Goal: Task Accomplishment & Management: Manage account settings

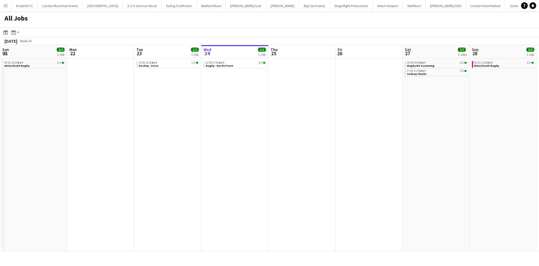
scroll to position [0, 140]
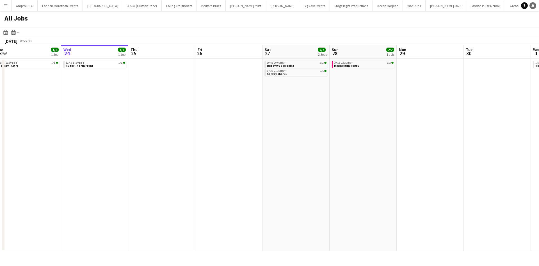
click at [536, 6] on link "Notifications" at bounding box center [533, 5] width 7 height 7
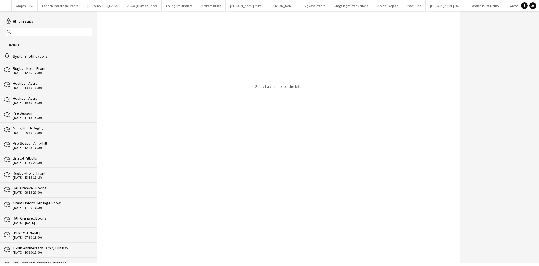
click at [51, 71] on div "24-09-2025 (12:45-17:30)" at bounding box center [52, 73] width 79 height 4
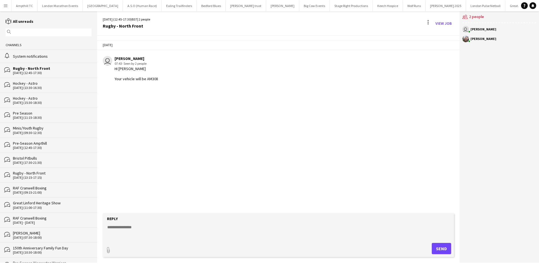
click at [9, 8] on button "Menu" at bounding box center [5, 5] width 11 height 11
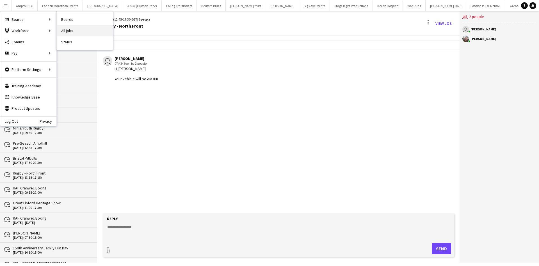
click at [71, 33] on link "All jobs" at bounding box center [85, 30] width 56 height 11
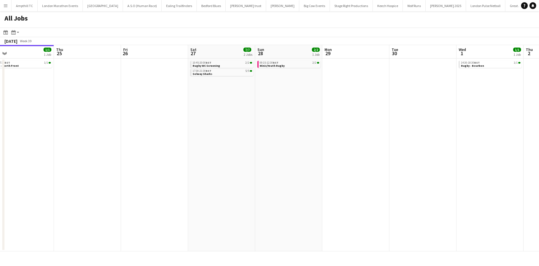
drag, startPoint x: 287, startPoint y: 109, endPoint x: 168, endPoint y: 109, distance: 119.1
click at [168, 109] on app-calendar-viewport "Sun 21 2/2 1 Job Mon 22 Tue 23 1/1 1 Job Wed 24 1/1 1 Job Thu 25 Fri 26 Sat 27 …" at bounding box center [269, 148] width 539 height 206
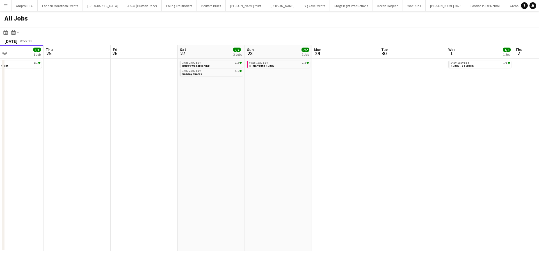
drag, startPoint x: 230, startPoint y: 109, endPoint x: 153, endPoint y: 109, distance: 77.3
click at [154, 109] on app-calendar-viewport "Sun 21 2/2 1 Job Mon 22 Tue 23 1/1 1 Job Wed 24 1/1 1 Job Thu 25 Fri 26 Sat 27 …" at bounding box center [269, 148] width 539 height 206
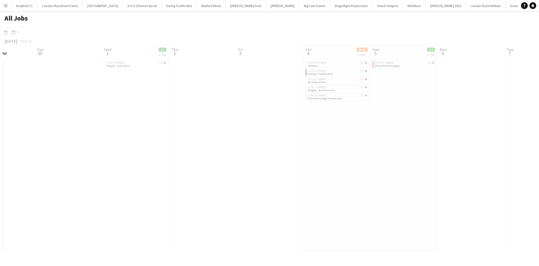
drag, startPoint x: 273, startPoint y: 113, endPoint x: 167, endPoint y: 112, distance: 105.9
click at [153, 113] on app-all-jobs "All Jobs Date picker SEP 2025 SEP 2025 Monday M Tuesday T Wednesday W Thursday …" at bounding box center [269, 131] width 539 height 240
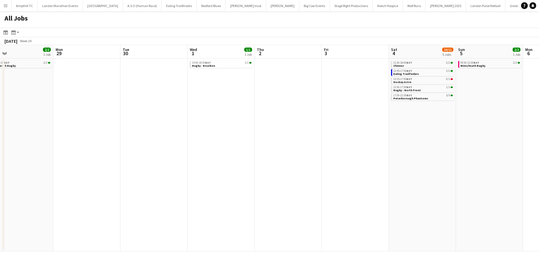
drag, startPoint x: 169, startPoint y: 79, endPoint x: 272, endPoint y: 92, distance: 104.0
click at [344, 82] on app-calendar-viewport "Fri 26 Sat 27 7/7 2 Jobs Sun 28 2/2 1 Job Mon 29 Tue 30 Wed 1 1/1 1 Job Thu 2 F…" at bounding box center [269, 148] width 539 height 206
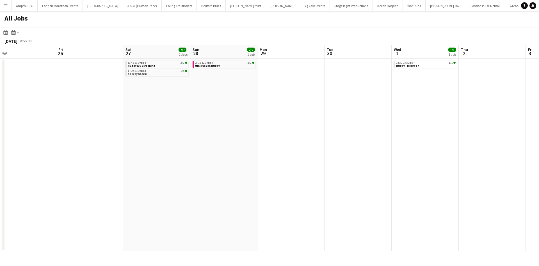
drag, startPoint x: 254, startPoint y: 94, endPoint x: 282, endPoint y: 117, distance: 35.3
click at [382, 94] on app-calendar-viewport "Tue 23 1/1 1 Job Wed 24 1/1 1 Job Thu 25 Fri 26 Sat 27 7/7 2 Jobs Sun 28 2/2 1 …" at bounding box center [269, 148] width 539 height 206
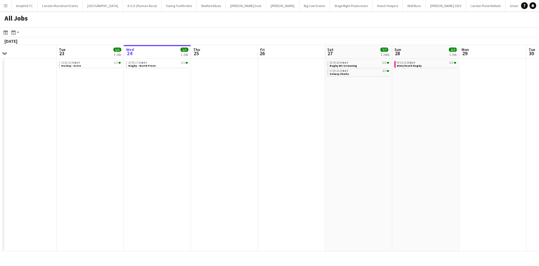
drag, startPoint x: 277, startPoint y: 121, endPoint x: 341, endPoint y: 121, distance: 64.3
click at [339, 121] on app-calendar-viewport "Sat 20 13/14 6 Jobs Sun 21 2/2 1 Job Mon 22 Tue 23 1/1 1 Job Wed 24 1/1 1 Job T…" at bounding box center [269, 148] width 539 height 206
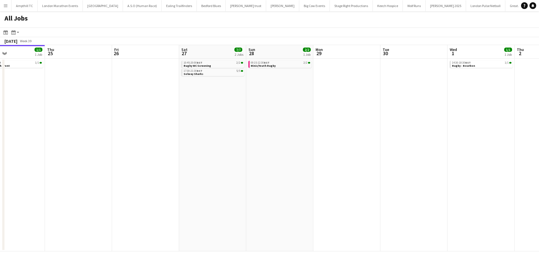
drag, startPoint x: 261, startPoint y: 131, endPoint x: 167, endPoint y: 131, distance: 94.4
click at [167, 131] on app-calendar-viewport "Sat 20 13/14 6 Jobs Sun 21 2/2 1 Job Mon 22 Tue 23 1/1 1 Job Wed 24 1/1 1 Job T…" at bounding box center [269, 148] width 539 height 206
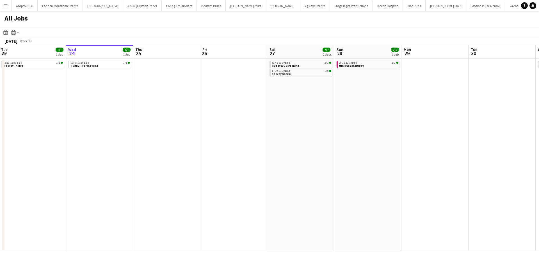
drag, startPoint x: 396, startPoint y: 118, endPoint x: 193, endPoint y: 131, distance: 203.0
click at [195, 131] on app-calendar-viewport "Sat 20 13/14 6 Jobs Sun 21 2/2 1 Job Mon 22 Tue 23 1/1 1 Job Wed 24 1/1 1 Job T…" at bounding box center [269, 148] width 539 height 206
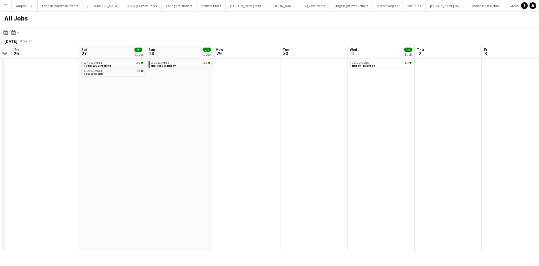
drag, startPoint x: 347, startPoint y: 135, endPoint x: 200, endPoint y: 137, distance: 146.7
click at [205, 137] on app-calendar-viewport "Mon 22 Tue 23 1/1 1 Job Wed 24 1/1 1 Job Thu 25 Fri 26 Sat 27 7/7 2 Jobs Sun 28…" at bounding box center [269, 148] width 539 height 206
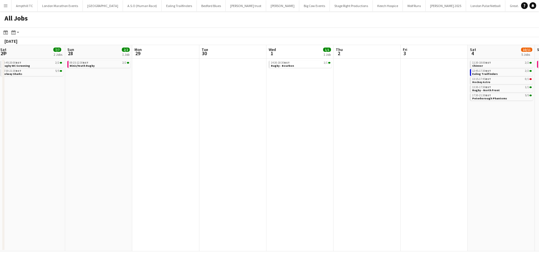
drag, startPoint x: 364, startPoint y: 127, endPoint x: 264, endPoint y: 121, distance: 100.2
click at [232, 129] on app-calendar-viewport "Wed 24 1/1 1 Job Thu 25 Fri 26 Sat 27 7/7 2 Jobs Sun 28 2/2 1 Job Mon 29 Tue 30…" at bounding box center [269, 148] width 539 height 206
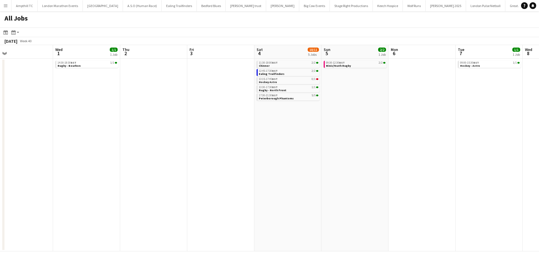
drag, startPoint x: 366, startPoint y: 119, endPoint x: 276, endPoint y: 127, distance: 89.5
click at [279, 127] on app-calendar-viewport "Fri 26 Sat 27 7/7 2 Jobs Sun 28 2/2 1 Job Mon 29 Tue 30 Wed 1 1/1 1 Job Thu 2 F…" at bounding box center [269, 148] width 539 height 206
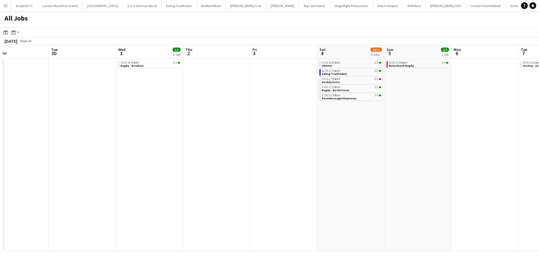
click at [340, 129] on app-calendar-viewport "Sat 27 7/7 2 Jobs Sun 28 2/2 1 Job Mon 29 Tue 30 Wed 1 1/1 1 Job Thu 2 Fri 3 Sa…" at bounding box center [269, 148] width 539 height 206
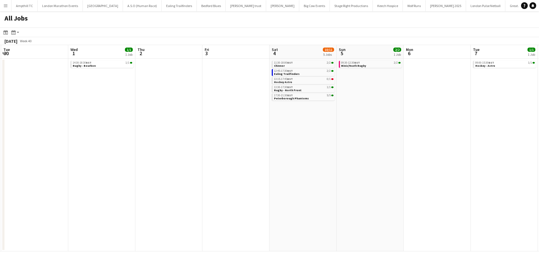
drag, startPoint x: 397, startPoint y: 147, endPoint x: 160, endPoint y: 151, distance: 237.7
click at [163, 155] on app-calendar-viewport "Sat 27 7/7 2 Jobs Sun 28 2/2 1 Job Mon 29 Tue 30 Wed 1 1/1 1 Job Thu 2 Fri 3 Sa…" at bounding box center [269, 148] width 539 height 206
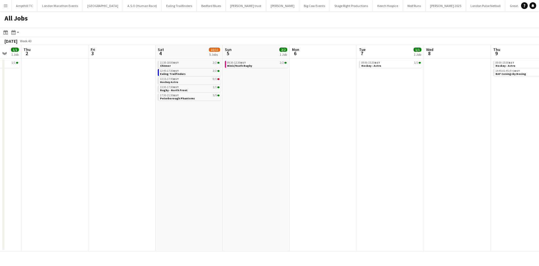
click at [162, 149] on app-all-jobs "All Jobs Date picker SEP 2025 SEP 2025 Monday M Tuesday T Wednesday W Thursday …" at bounding box center [269, 131] width 539 height 240
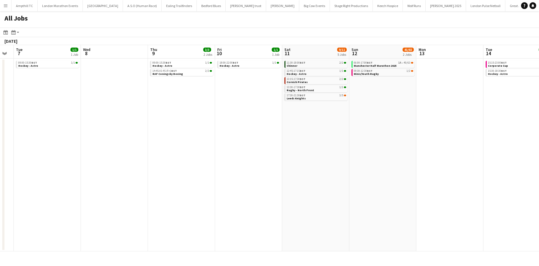
drag, startPoint x: 380, startPoint y: 148, endPoint x: 201, endPoint y: 148, distance: 178.7
click at [208, 148] on app-calendar-viewport "Fri 3 Sat 4 10/11 5 Jobs Sun 5 2/2 1 Job Mon 6 Tue 7 1/1 1 Job Wed 8 Thu 9 3/3 …" at bounding box center [269, 148] width 539 height 206
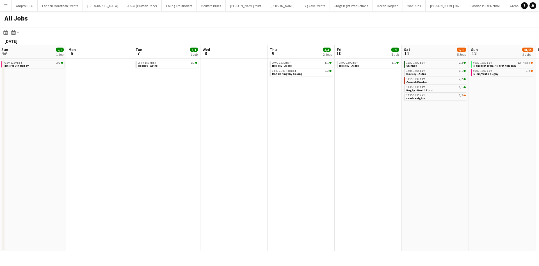
drag, startPoint x: 258, startPoint y: 132, endPoint x: 368, endPoint y: 135, distance: 110.7
click at [372, 137] on app-calendar-viewport "Fri 3 Sat 4 10/11 5 Jobs Sun 5 2/2 1 Job Mon 6 Tue 7 1/1 1 Job Wed 8 Thu 9 3/3 …" at bounding box center [269, 148] width 539 height 206
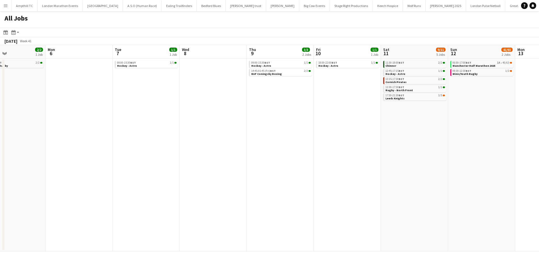
click at [413, 140] on app-calendar-viewport "Fri 3 Sat 4 10/11 5 Jobs Sun 5 2/2 1 Job Mon 6 Tue 7 1/1 1 Job Wed 8 Thu 9 3/3 …" at bounding box center [269, 148] width 539 height 206
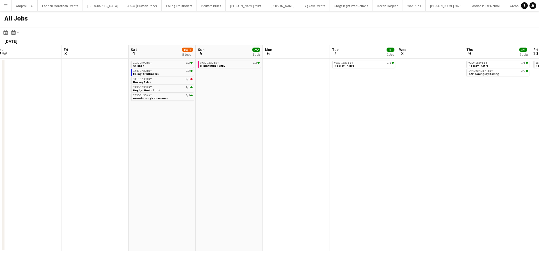
drag, startPoint x: 194, startPoint y: 140, endPoint x: 290, endPoint y: 145, distance: 96.2
click at [407, 144] on app-calendar-viewport "Tue 30 Wed 1 1/1 1 Job Thu 2 Fri 3 Sat 4 10/11 5 Jobs Sun 5 2/2 1 Job Mon 6 Tue…" at bounding box center [269, 148] width 539 height 206
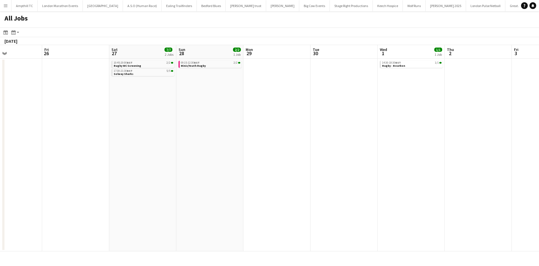
drag, startPoint x: 274, startPoint y: 147, endPoint x: 141, endPoint y: 148, distance: 132.9
click at [137, 150] on app-calendar-viewport "Tue 23 1/1 1 Job Wed 24 1/1 1 Job Thu 25 Fri 26 Sat 27 7/7 2 Jobs Sun 28 2/2 1 …" at bounding box center [269, 148] width 539 height 206
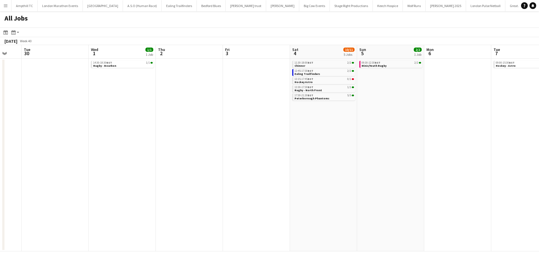
drag, startPoint x: 344, startPoint y: 148, endPoint x: 157, endPoint y: 141, distance: 187.8
click at [119, 144] on app-calendar-viewport "Sat 27 7/7 2 Jobs Sun 28 2/2 1 Job Mon 29 Tue 30 Wed 1 1/1 1 Job Thu 2 Fri 3 Sa…" at bounding box center [269, 148] width 539 height 206
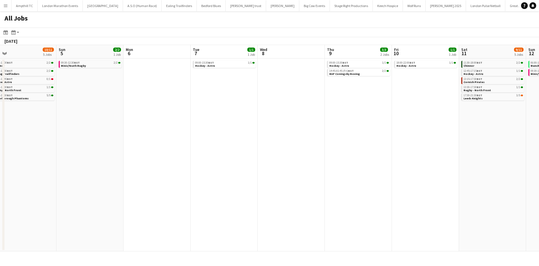
drag, startPoint x: 384, startPoint y: 141, endPoint x: 160, endPoint y: 140, distance: 223.4
click at [146, 141] on app-calendar-viewport "Tue 30 Wed 1 1/1 1 Job Thu 2 Fri 3 Sat 4 10/11 5 Jobs Sun 5 2/2 1 Job Mon 6 Tue…" at bounding box center [269, 148] width 539 height 206
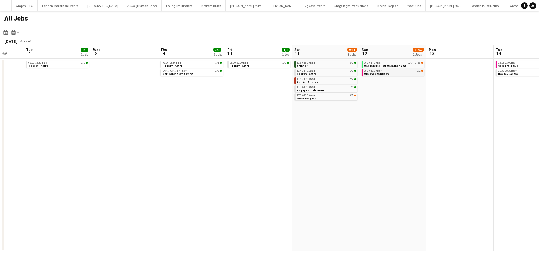
click at [398, 72] on div "09:30-12:30 BST 1/2" at bounding box center [394, 70] width 60 height 3
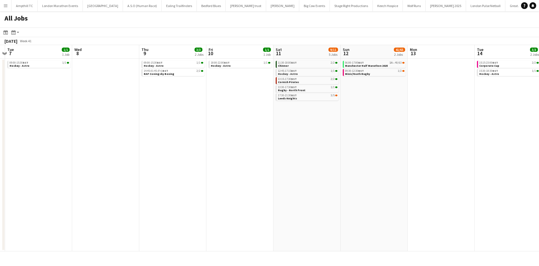
click at [183, 159] on app-all-jobs "All Jobs Date picker SEP 2025 SEP 2025 Monday M Tuesday T Wednesday W Thursday …" at bounding box center [269, 131] width 539 height 240
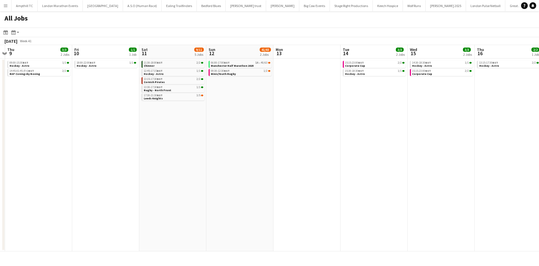
drag, startPoint x: 369, startPoint y: 154, endPoint x: 215, endPoint y: 155, distance: 154.3
click at [224, 155] on app-calendar-viewport "Mon 6 Tue 7 1/1 1 Job Wed 8 Thu 9 3/3 2 Jobs Fri 10 1/1 1 Job Sat 11 9/11 5 Job…" at bounding box center [269, 148] width 539 height 206
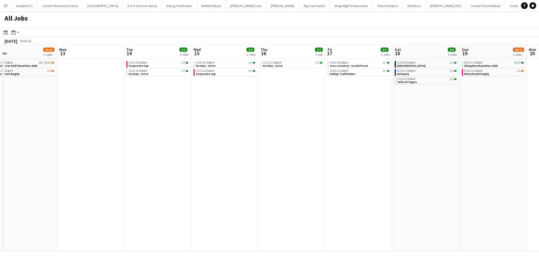
drag, startPoint x: 291, startPoint y: 147, endPoint x: 228, endPoint y: 147, distance: 63.5
click at [228, 147] on app-calendar-viewport "Wed 8 Thu 9 3/3 2 Jobs Fri 10 1/1 1 Job Sat 11 9/11 5 Jobs Sun 12 41/65 2 Jobs …" at bounding box center [269, 148] width 539 height 206
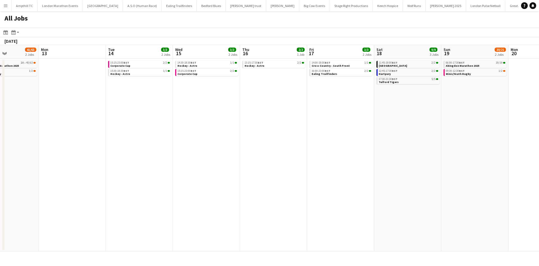
click at [271, 144] on app-calendar-viewport "Fri 10 1/1 1 Job Sat 11 9/11 5 Jobs Sun 12 41/65 2 Jobs Mon 13 Tue 14 3/3 2 Job…" at bounding box center [269, 148] width 539 height 206
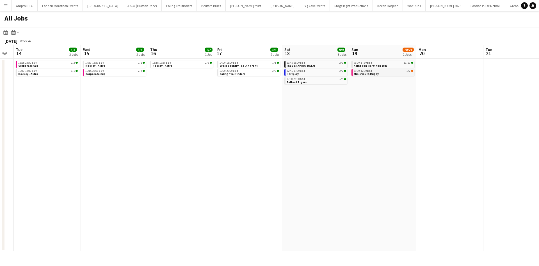
click at [396, 75] on link "09:30-12:30 BST 1/2 Minis/Youth Rugby" at bounding box center [384, 72] width 60 height 6
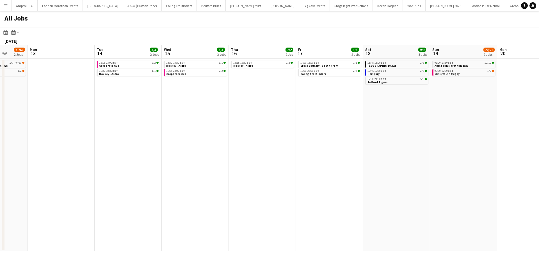
drag, startPoint x: 293, startPoint y: 135, endPoint x: 388, endPoint y: 134, distance: 95.0
click at [388, 134] on app-calendar-viewport "Fri 10 1/1 1 Job Sat 11 9/11 5 Jobs Sun 12 41/65 2 Jobs Mon 13 Tue 14 3/3 2 Job…" at bounding box center [269, 148] width 539 height 206
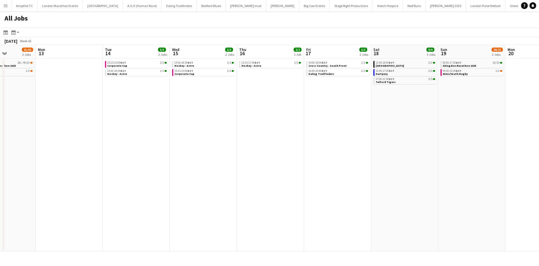
drag, startPoint x: 353, startPoint y: 128, endPoint x: 379, endPoint y: 128, distance: 25.3
click at [379, 128] on app-calendar-viewport "Fri 10 1/1 1 Job Sat 11 9/11 5 Jobs Sun 12 41/65 2 Jobs Mon 13 Tue 14 3/3 2 Job…" at bounding box center [269, 148] width 539 height 206
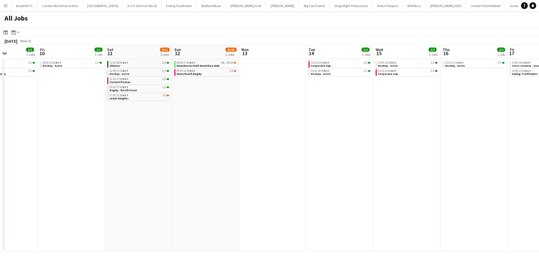
drag, startPoint x: 202, startPoint y: 130, endPoint x: 321, endPoint y: 132, distance: 118.9
click at [324, 132] on app-calendar-viewport "Tue 7 1/1 1 Job Wed 8 Thu 9 3/3 2 Jobs Fri 10 1/1 1 Job Sat 11 9/11 5 Jobs Sun …" at bounding box center [269, 148] width 539 height 206
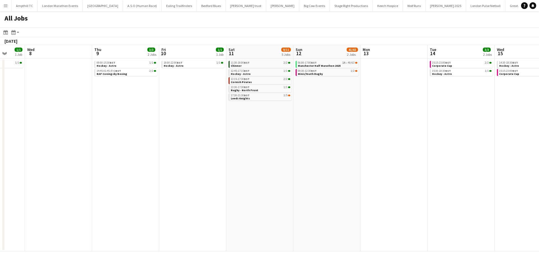
click at [302, 133] on app-calendar-viewport "Sun 5 2/2 1 Job Mon 6 Tue 7 1/1 1 Job Wed 8 Thu 9 3/3 2 Jobs Fri 10 1/1 1 Job S…" at bounding box center [269, 148] width 539 height 206
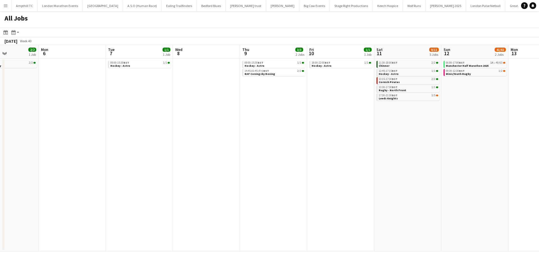
drag, startPoint x: 400, startPoint y: 147, endPoint x: 434, endPoint y: 147, distance: 33.4
click at [434, 147] on app-calendar-viewport "Fri 3 Sat 4 10/11 5 Jobs Sun 5 2/2 1 Job Mon 6 Tue 7 1/1 1 Job Wed 8 Thu 9 3/3 …" at bounding box center [269, 148] width 539 height 206
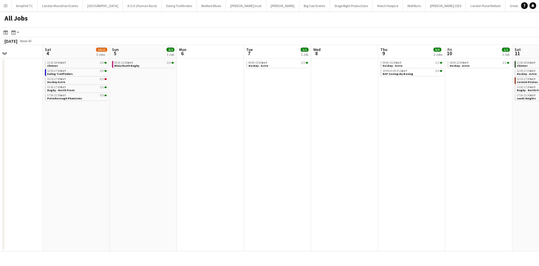
drag, startPoint x: 225, startPoint y: 167, endPoint x: 373, endPoint y: 167, distance: 147.5
click at [372, 167] on app-calendar-viewport "Wed 1 1/1 1 Job Thu 2 Fri 3 Sat 4 10/11 5 Jobs Sun 5 2/2 1 Job Mon 6 Tue 7 1/1 …" at bounding box center [269, 148] width 539 height 206
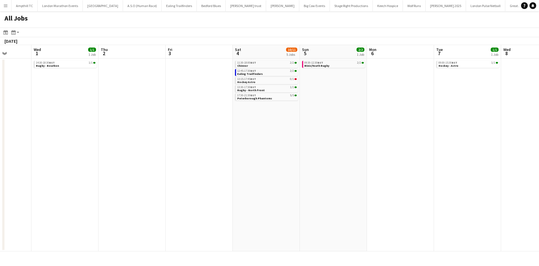
drag, startPoint x: 269, startPoint y: 175, endPoint x: 493, endPoint y: 161, distance: 224.7
click at [495, 160] on app-calendar-viewport "Sun 28 2/2 1 Job Mon 29 Tue 30 Wed 1 1/1 1 Job Thu 2 Fri 3 Sat 4 10/11 5 Jobs S…" at bounding box center [269, 148] width 539 height 206
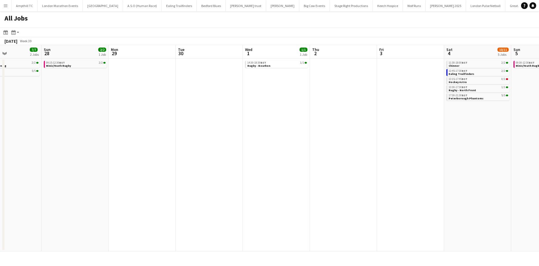
drag, startPoint x: 348, startPoint y: 155, endPoint x: 521, endPoint y: 145, distance: 173.4
click at [519, 145] on app-calendar-viewport "Thu 25 Fri 26 Sat 27 7/7 2 Jobs Sun 28 2/2 1 Job Mon 29 Tue 30 Wed 1 1/1 1 Job …" at bounding box center [269, 148] width 539 height 206
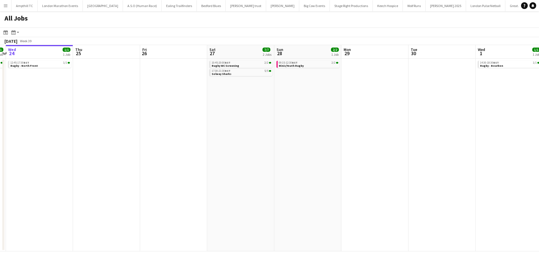
drag, startPoint x: 341, startPoint y: 149, endPoint x: 376, endPoint y: 148, distance: 35.1
click at [376, 148] on app-calendar-viewport "Mon 22 Tue 23 1/1 1 Job Wed 24 1/1 1 Job Thu 25 Fri 26 Sat 27 7/7 2 Jobs Sun 28…" at bounding box center [269, 148] width 539 height 206
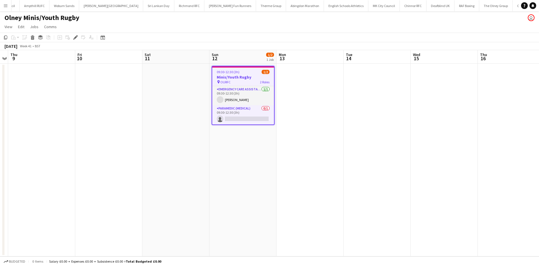
scroll to position [0, 674]
